Goal: Find specific page/section

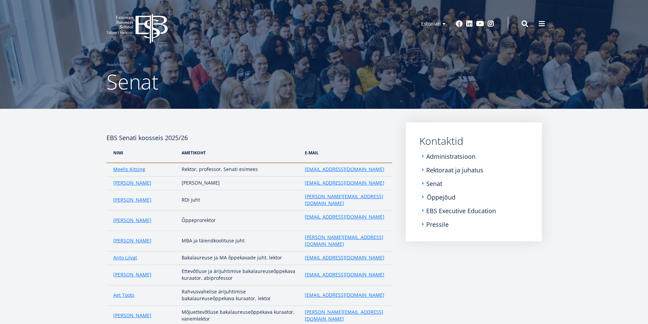
click at [440, 196] on link "Õppejõud" at bounding box center [441, 197] width 29 height 7
click at [458, 210] on link "EBS Executive Education" at bounding box center [462, 210] width 70 height 7
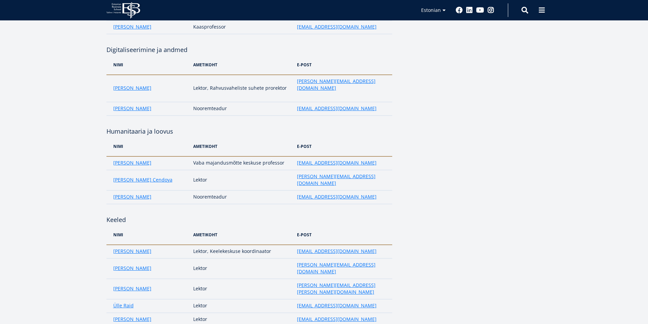
scroll to position [1224, 0]
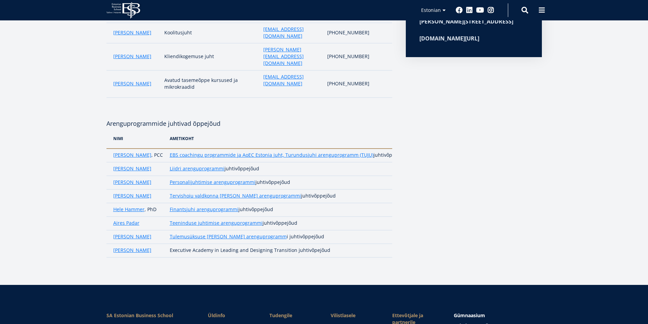
scroll to position [306, 0]
